Goal: Find specific page/section

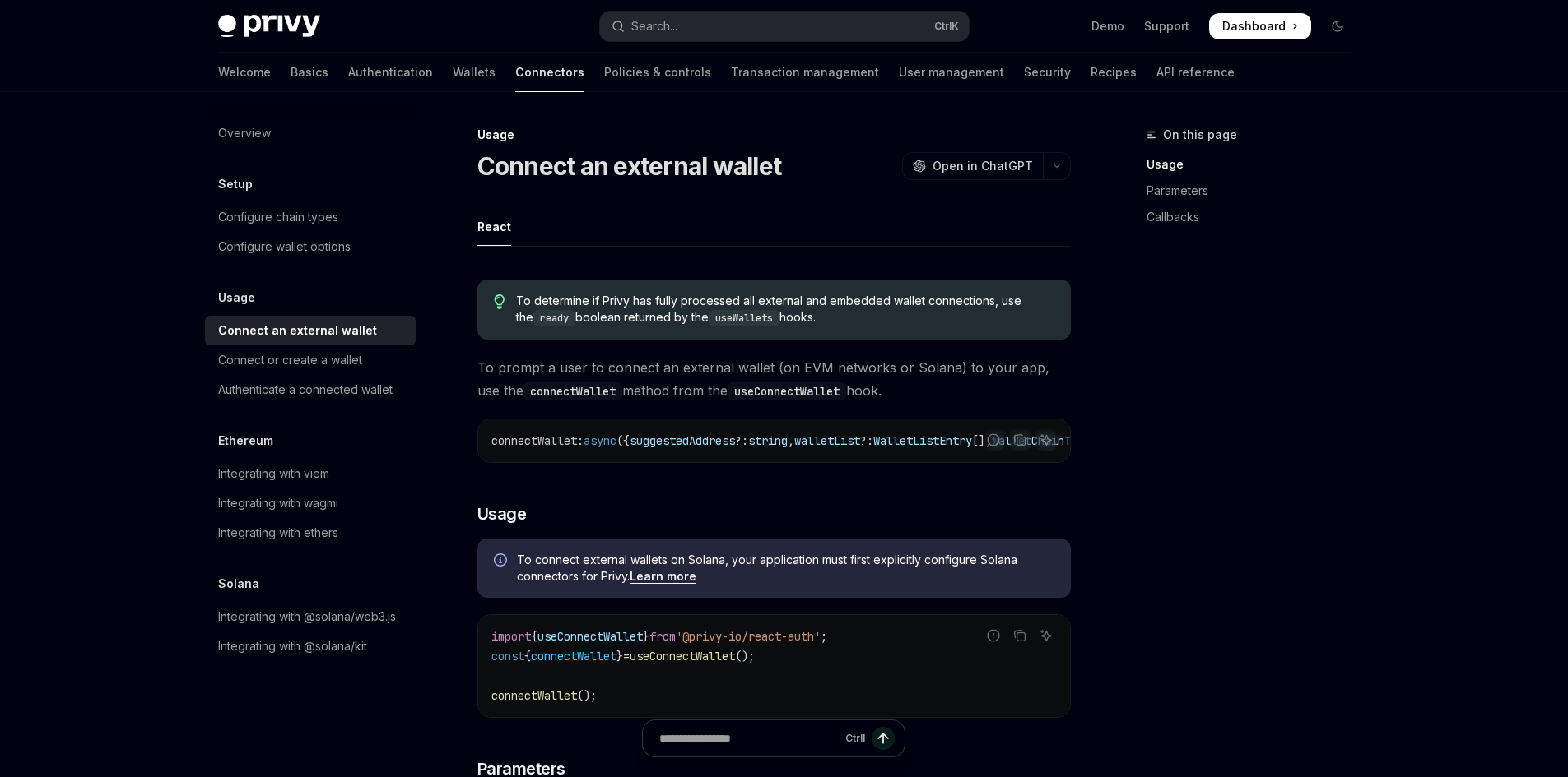
drag, startPoint x: 1177, startPoint y: 501, endPoint x: 1143, endPoint y: 305, distance: 198.9
click at [817, 40] on button "Search... Ctrl K" at bounding box center [785, 25] width 369 height 29
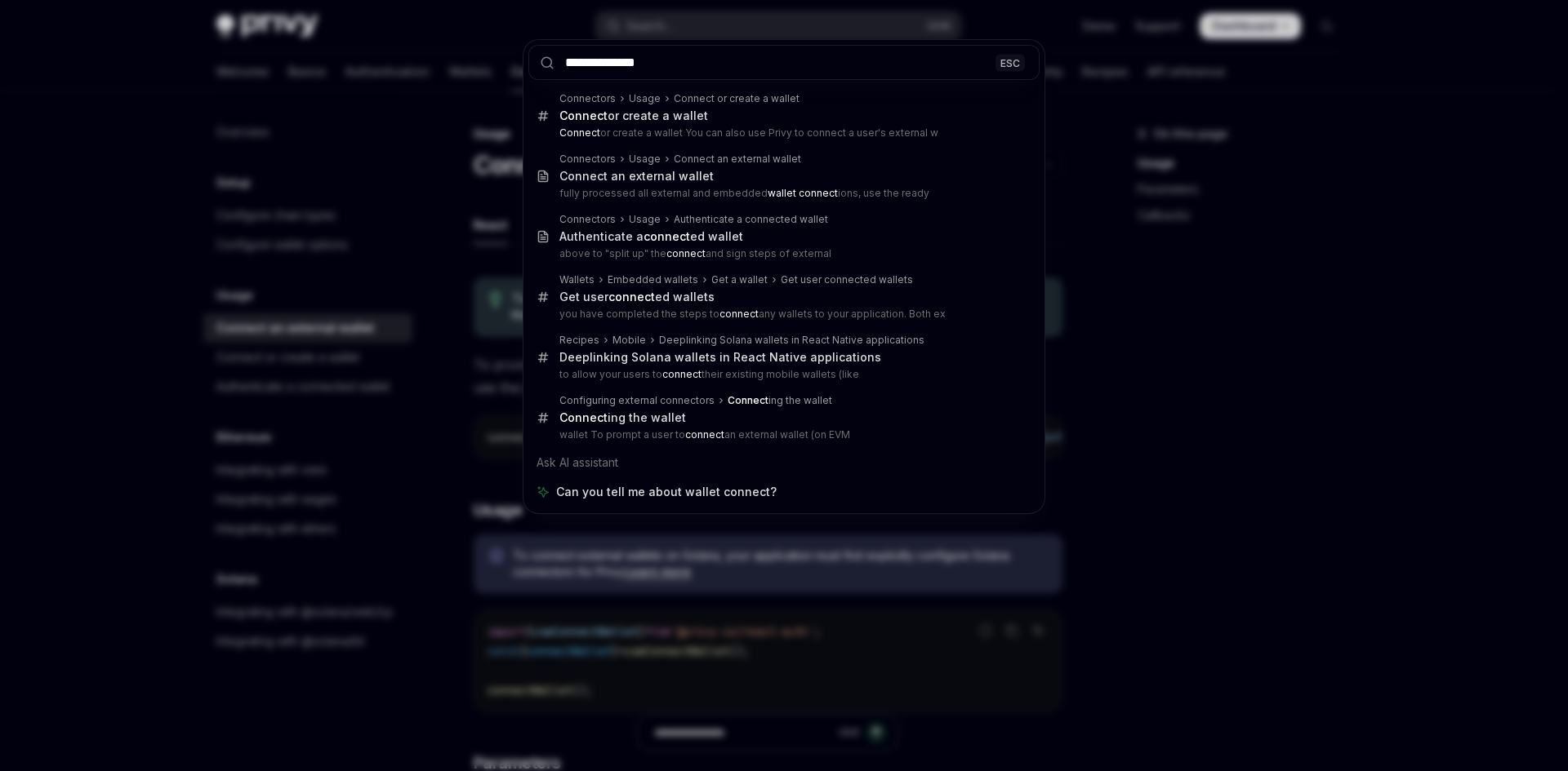
click at [709, 67] on input "**********" at bounding box center [784, 63] width 511 height 35
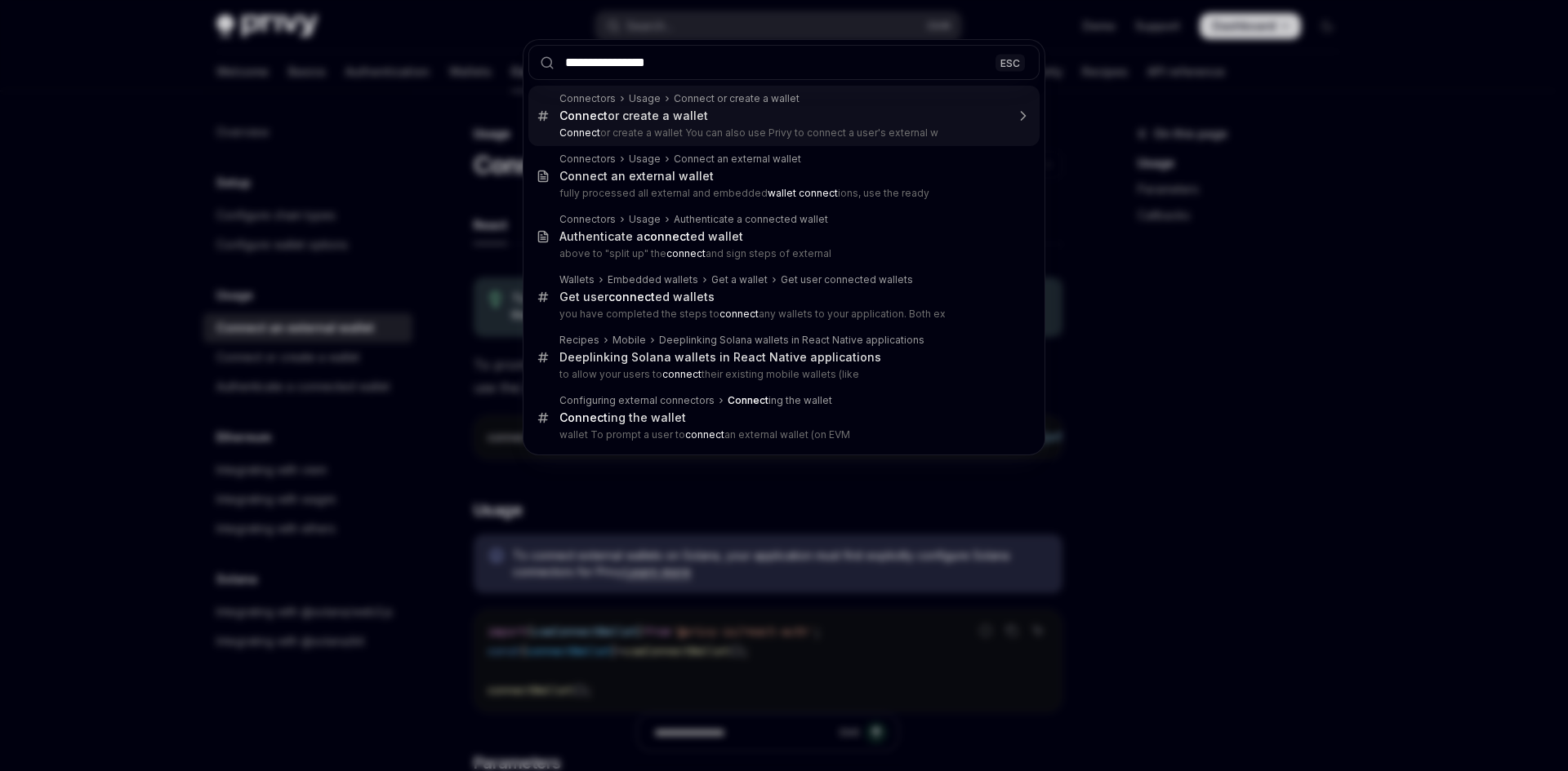
type input "**********"
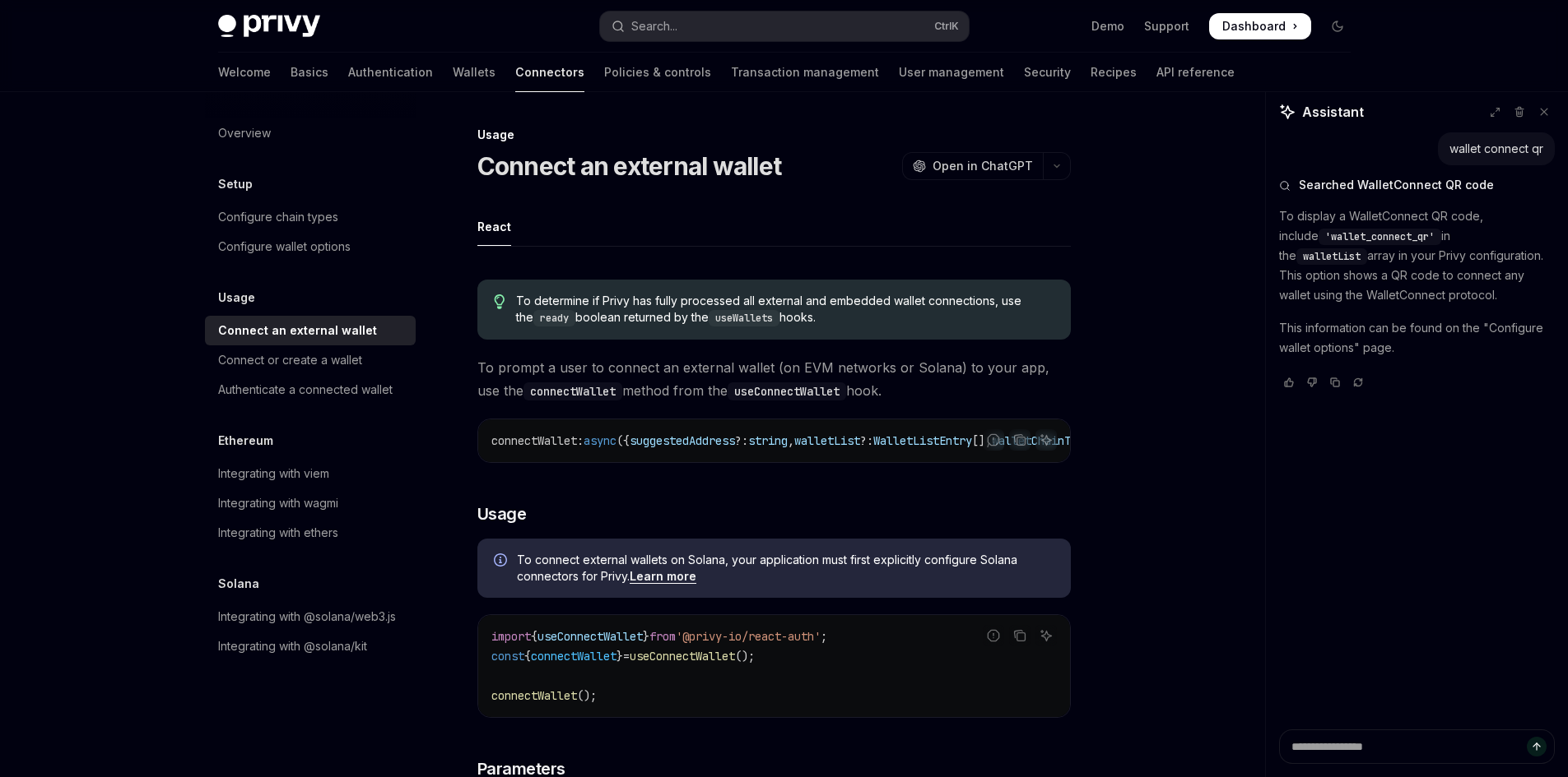
click at [1517, 326] on p "This information can be found on the "Configure wallet options" page." at bounding box center [1416, 338] width 276 height 40
drag, startPoint x: 1517, startPoint y: 326, endPoint x: 1347, endPoint y: 350, distance: 171.7
click at [1347, 350] on p "This information can be found on the "Configure wallet options" page." at bounding box center [1416, 338] width 276 height 40
copy p "Configure wallet options"
click at [333, 239] on div "Configure wallet options" at bounding box center [284, 246] width 133 height 20
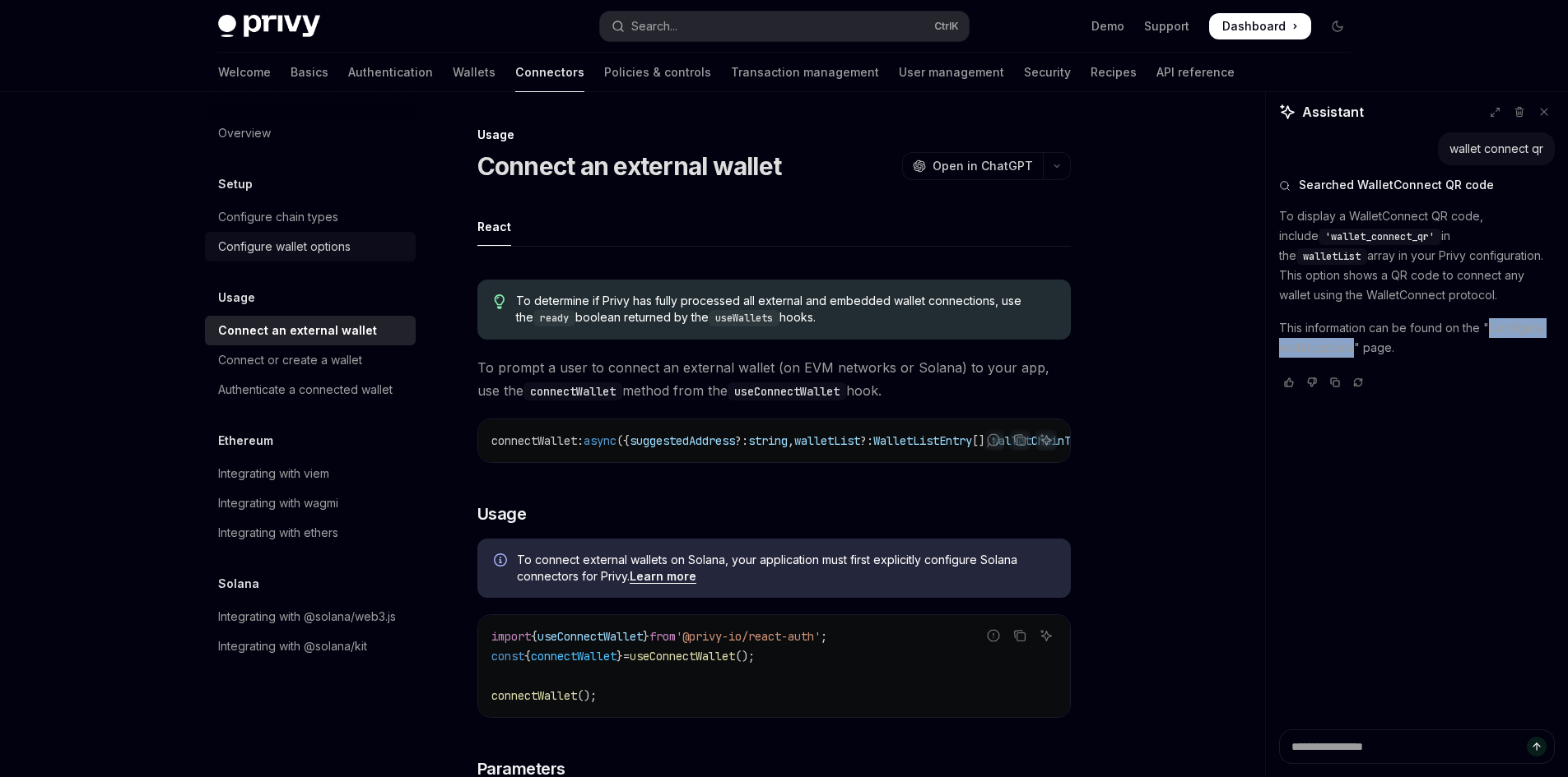
type textarea "*"
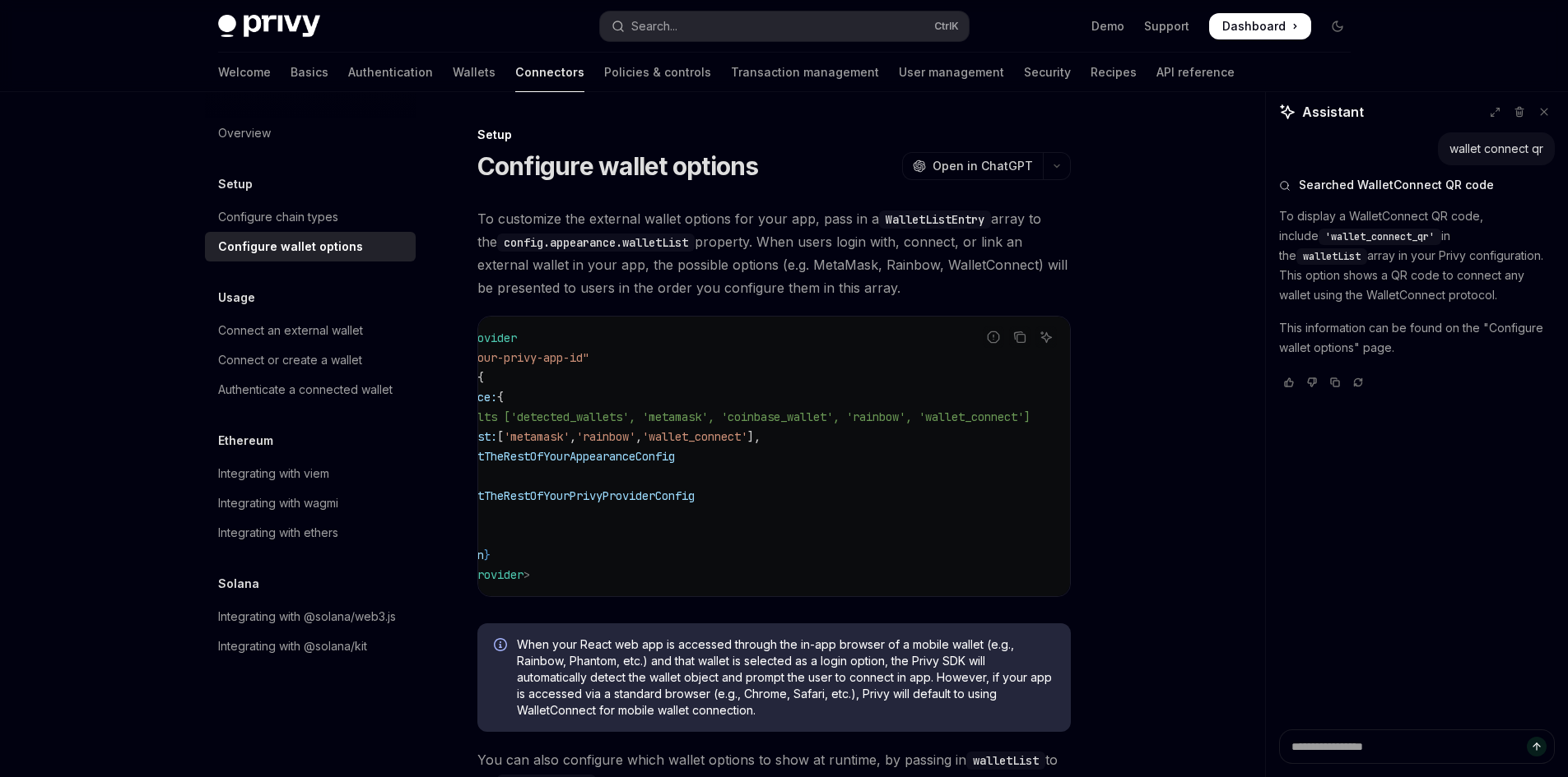
drag, startPoint x: 864, startPoint y: 445, endPoint x: 923, endPoint y: 454, distance: 59.7
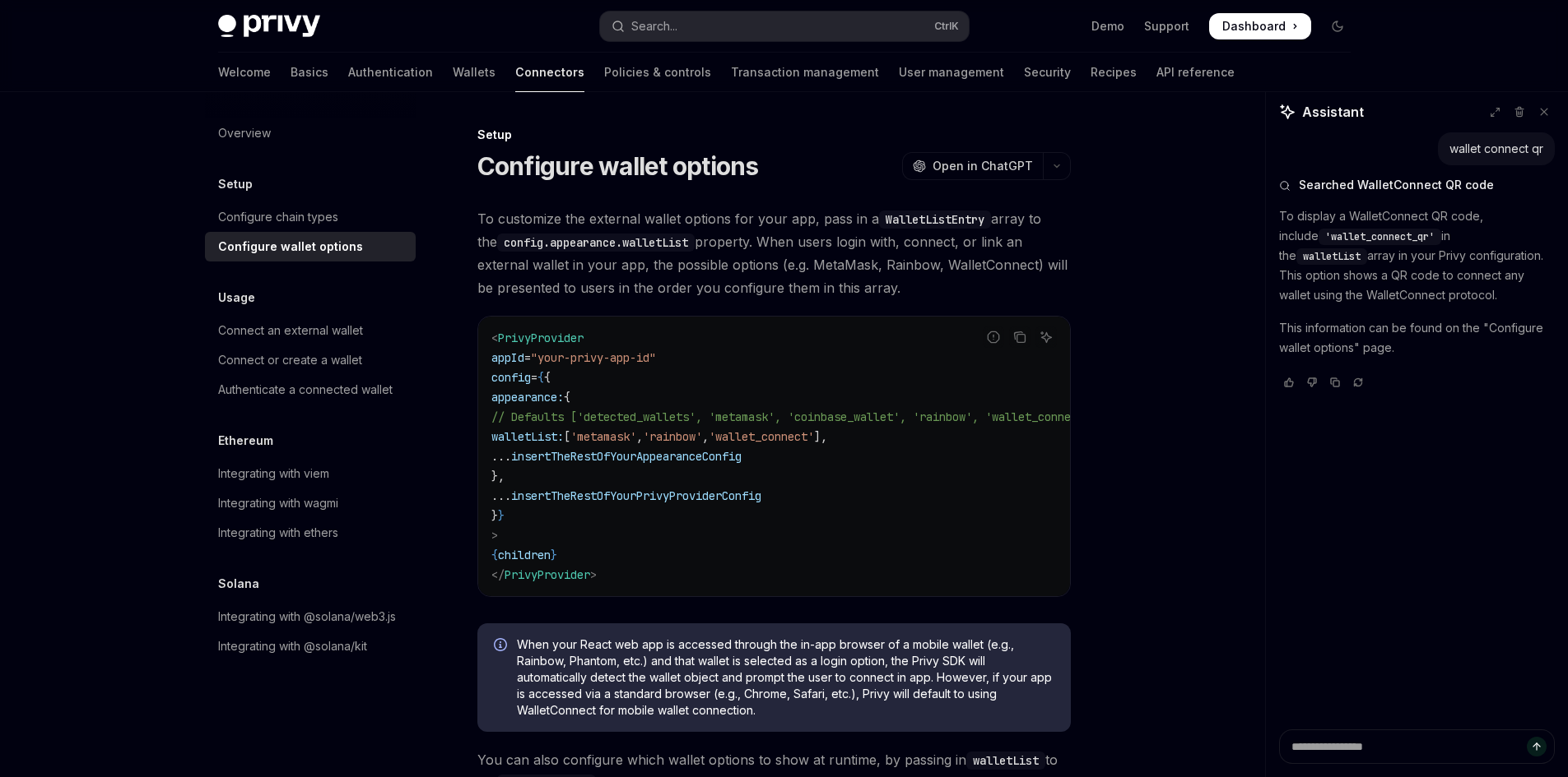
drag, startPoint x: 867, startPoint y: 447, endPoint x: 812, endPoint y: 443, distance: 55.1
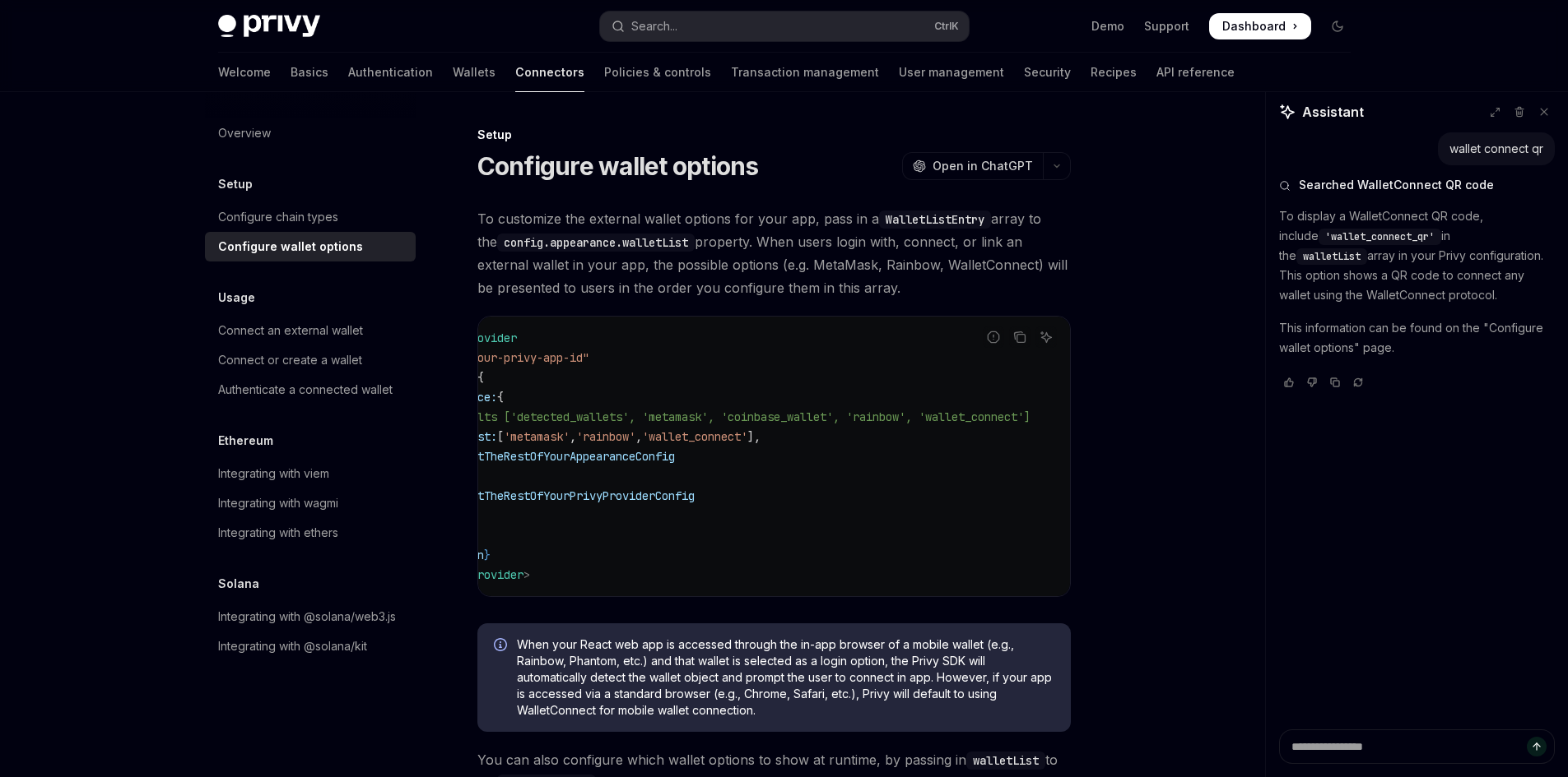
drag, startPoint x: 791, startPoint y: 395, endPoint x: 882, endPoint y: 395, distance: 91.0
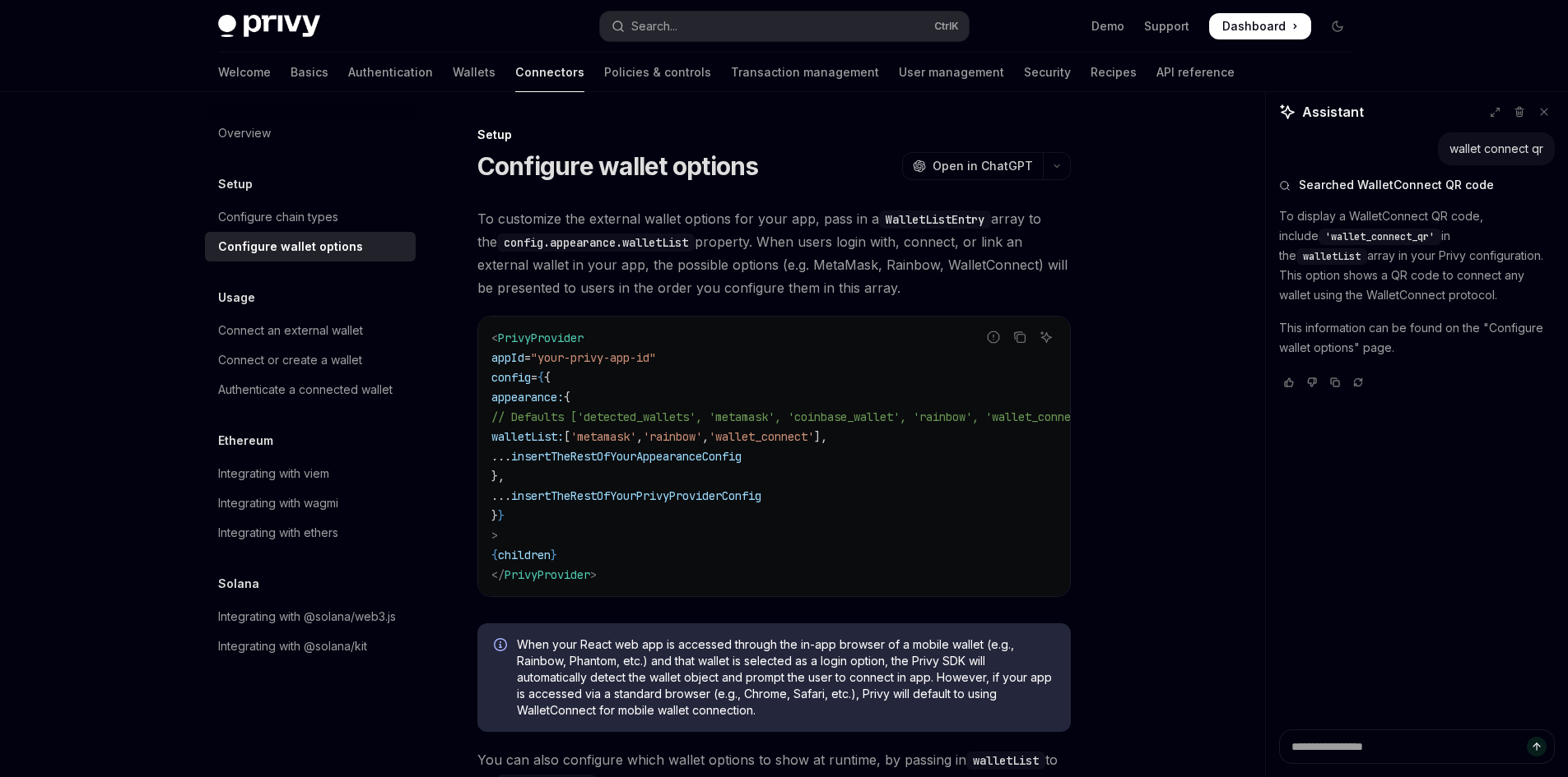
drag, startPoint x: 882, startPoint y: 395, endPoint x: 810, endPoint y: 400, distance: 72.2
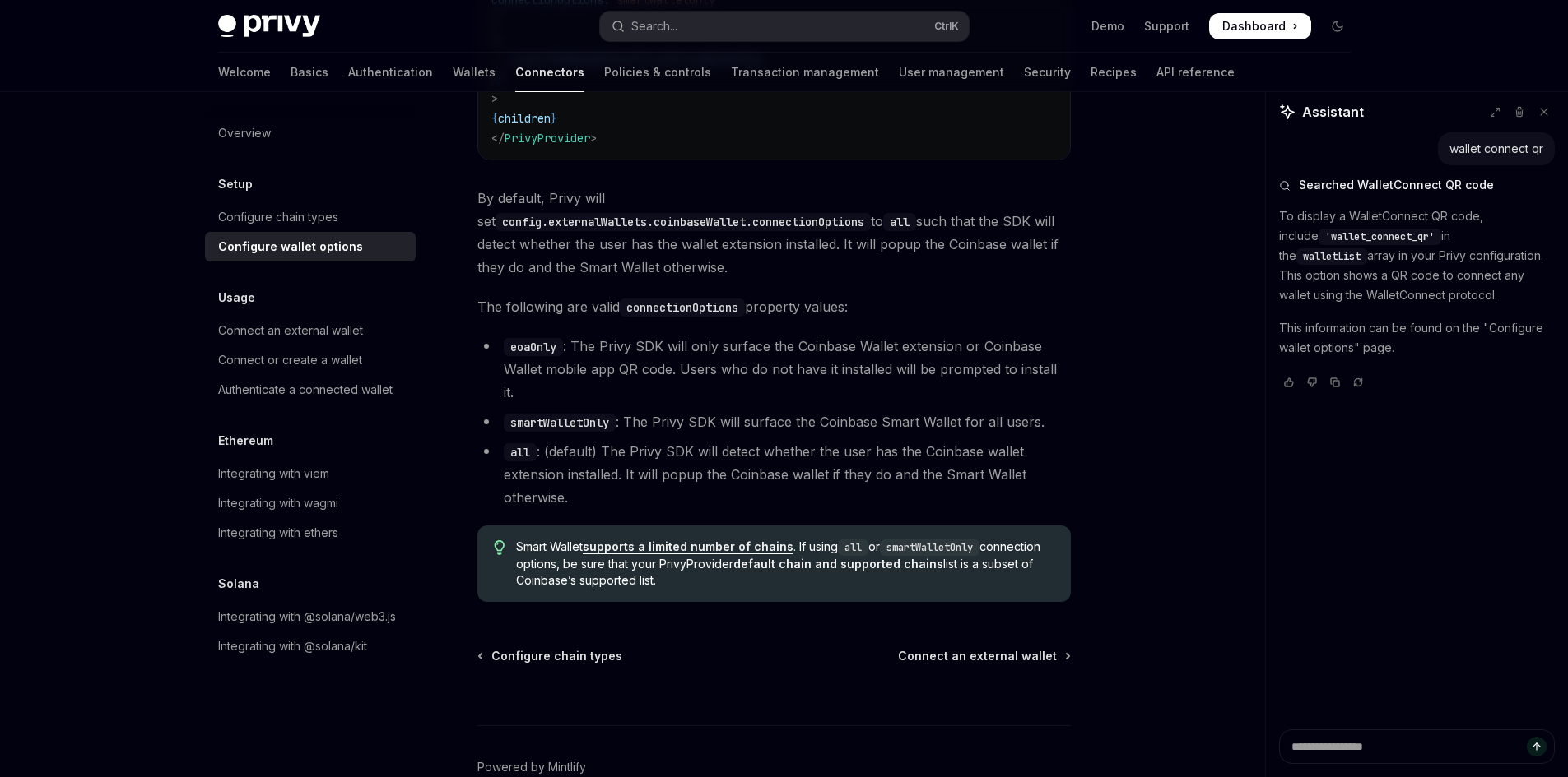
scroll to position [2357, 0]
